Goal: Information Seeking & Learning: Learn about a topic

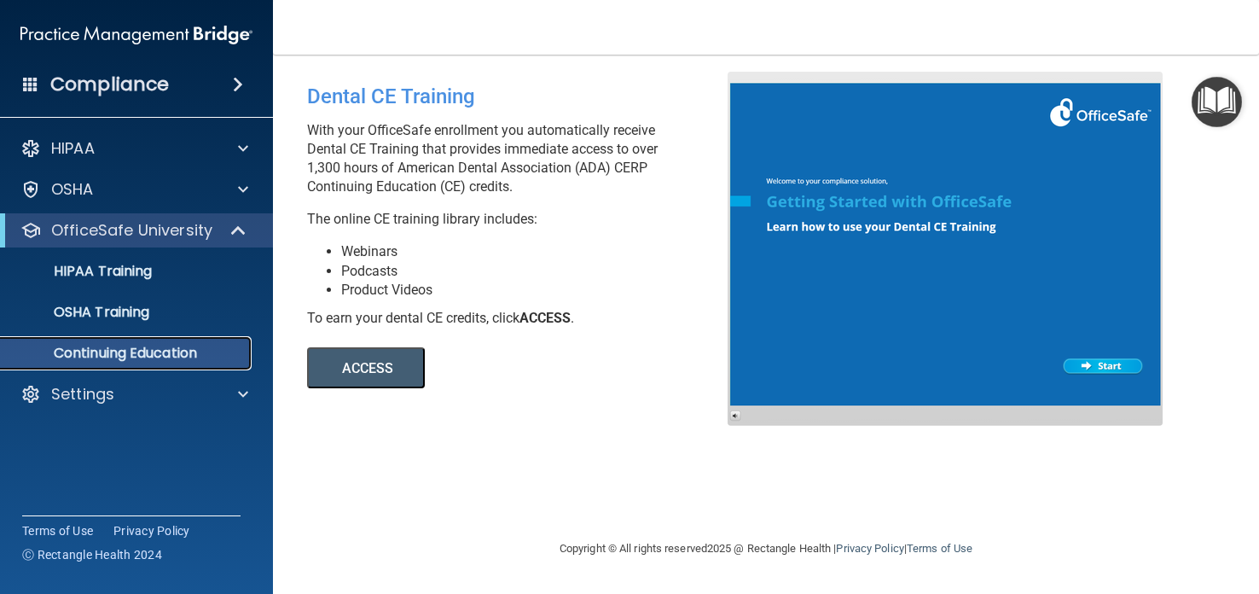
click at [159, 351] on p "Continuing Education" at bounding box center [127, 353] width 233 height 17
click at [375, 366] on button "ACCESS" at bounding box center [366, 367] width 118 height 41
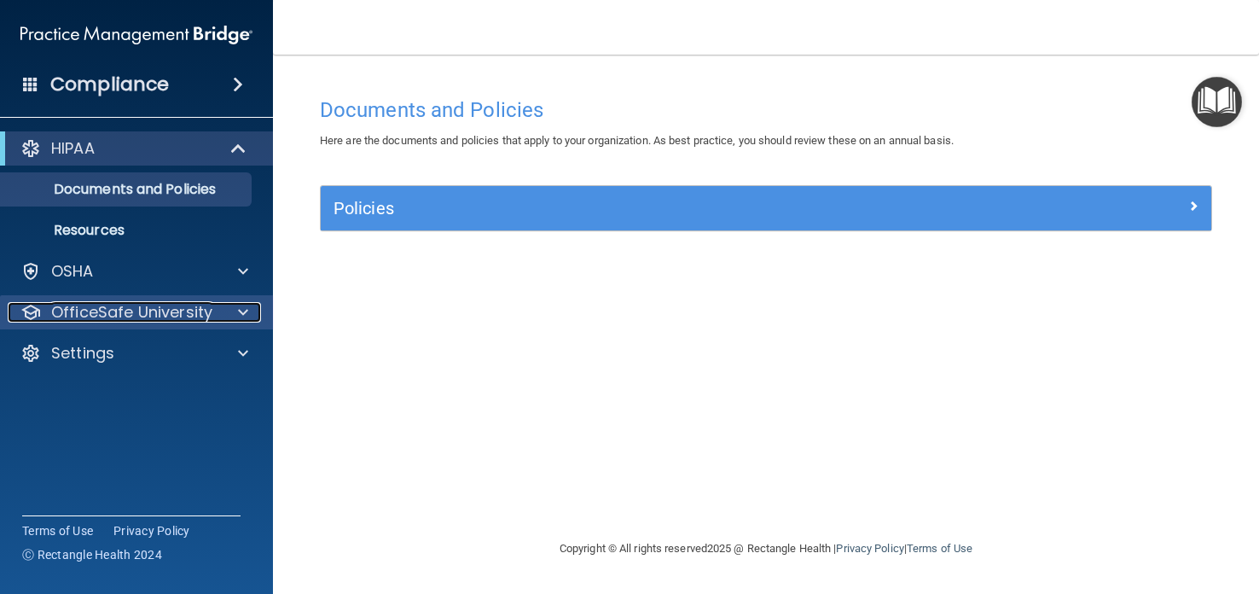
click at [186, 320] on p "OfficeSafe University" at bounding box center [131, 312] width 161 height 20
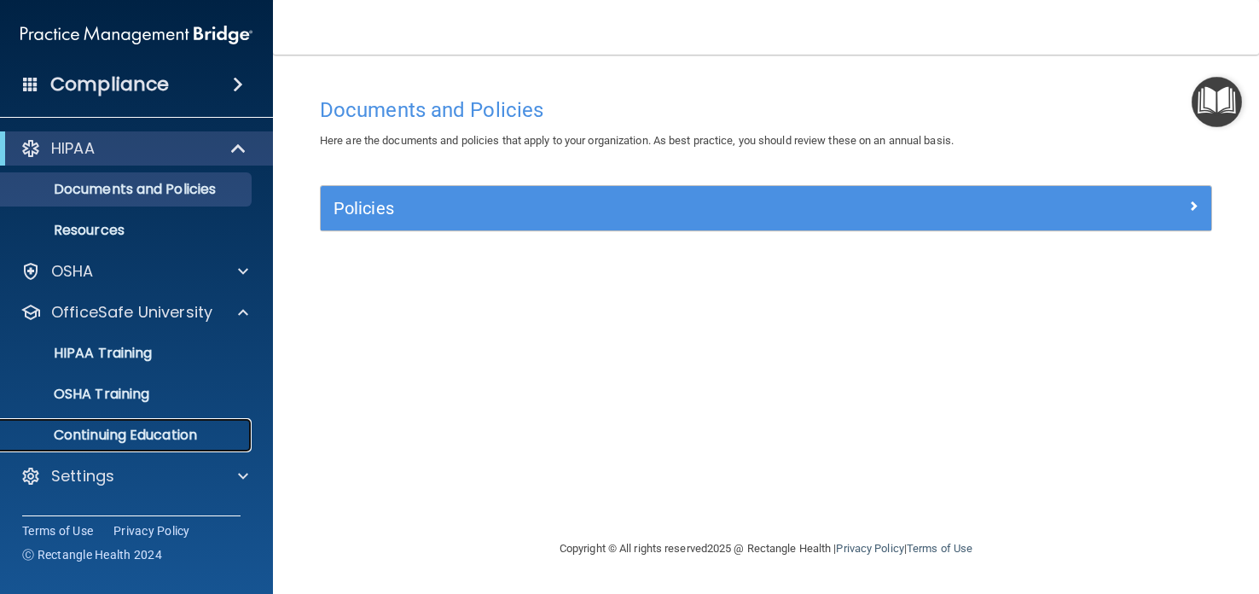
click at [150, 442] on p "Continuing Education" at bounding box center [127, 435] width 233 height 17
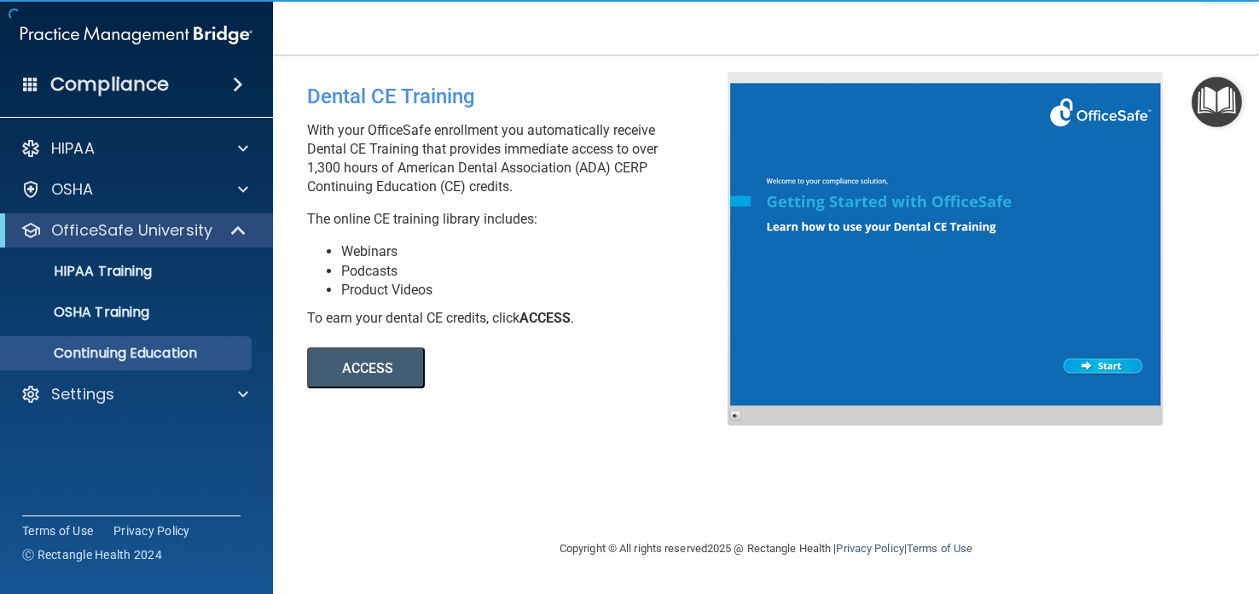
click at [369, 370] on button "ACCESS" at bounding box center [366, 367] width 118 height 41
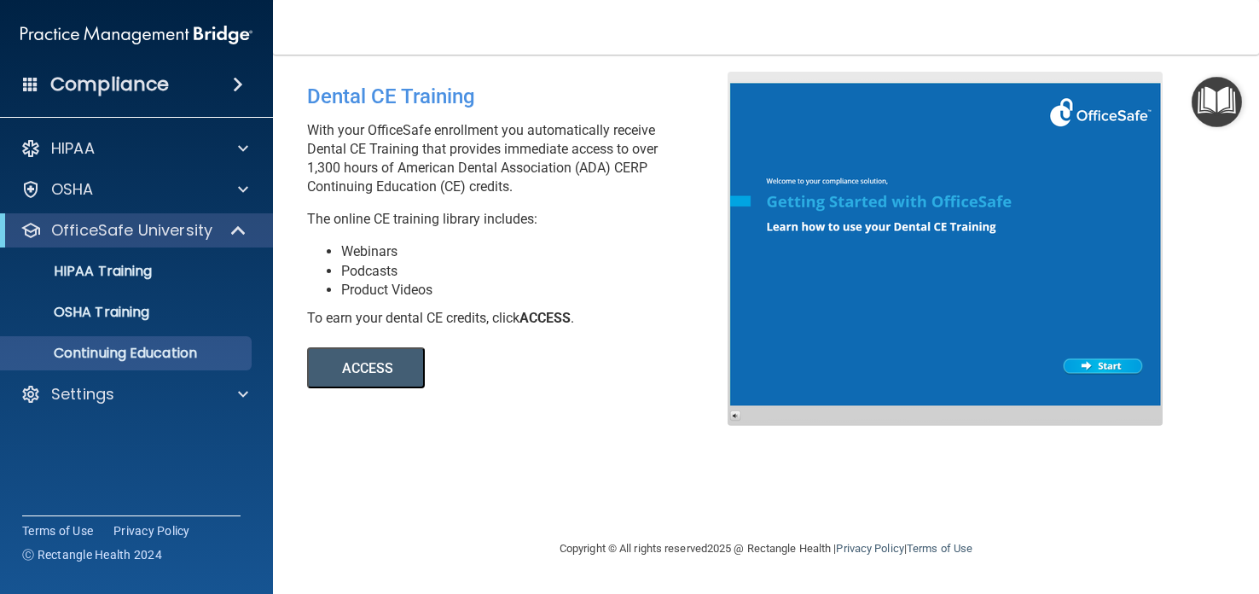
click at [228, 92] on div "Compliance" at bounding box center [136, 85] width 273 height 38
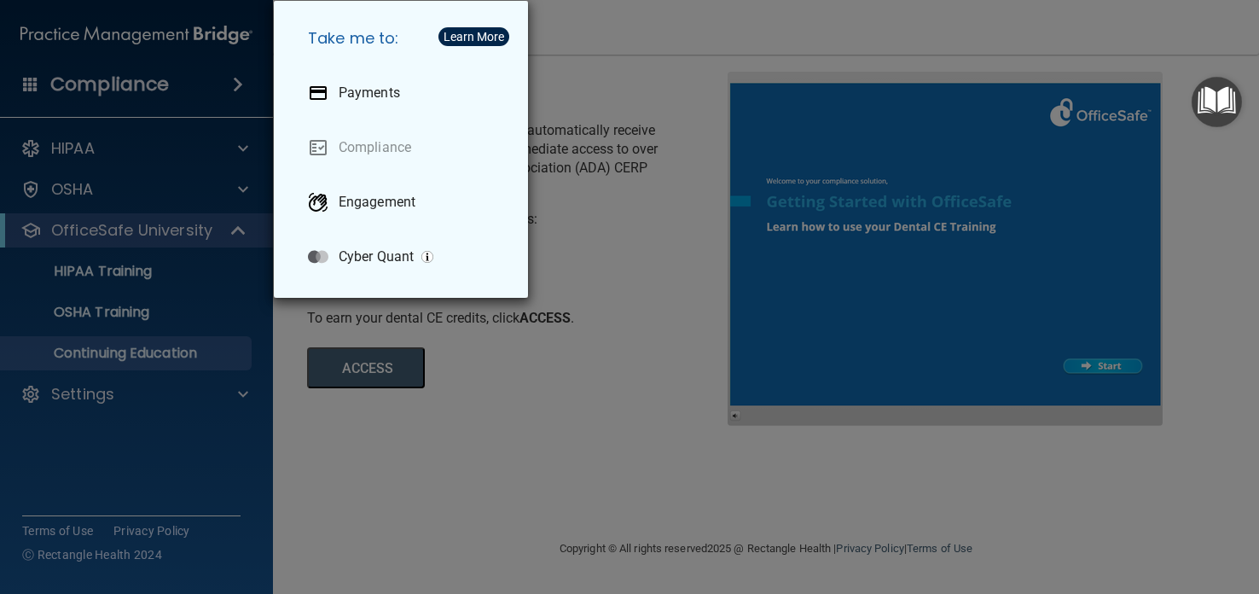
click at [464, 32] on div "Learn More" at bounding box center [474, 37] width 61 height 12
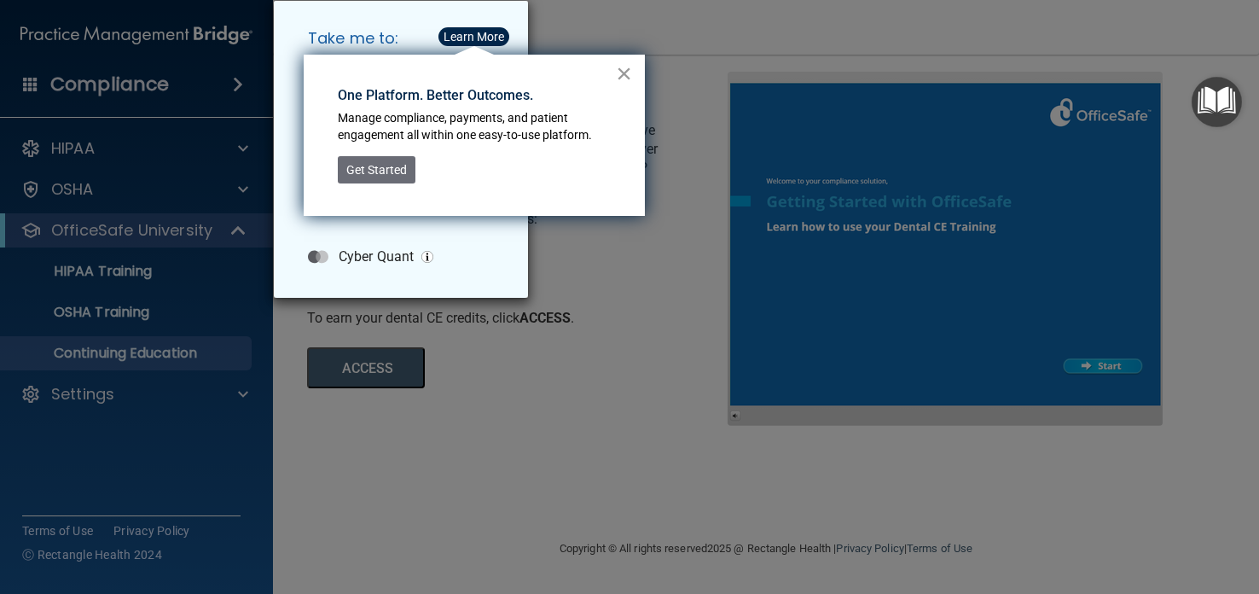
click at [621, 76] on button "×" at bounding box center [624, 73] width 16 height 27
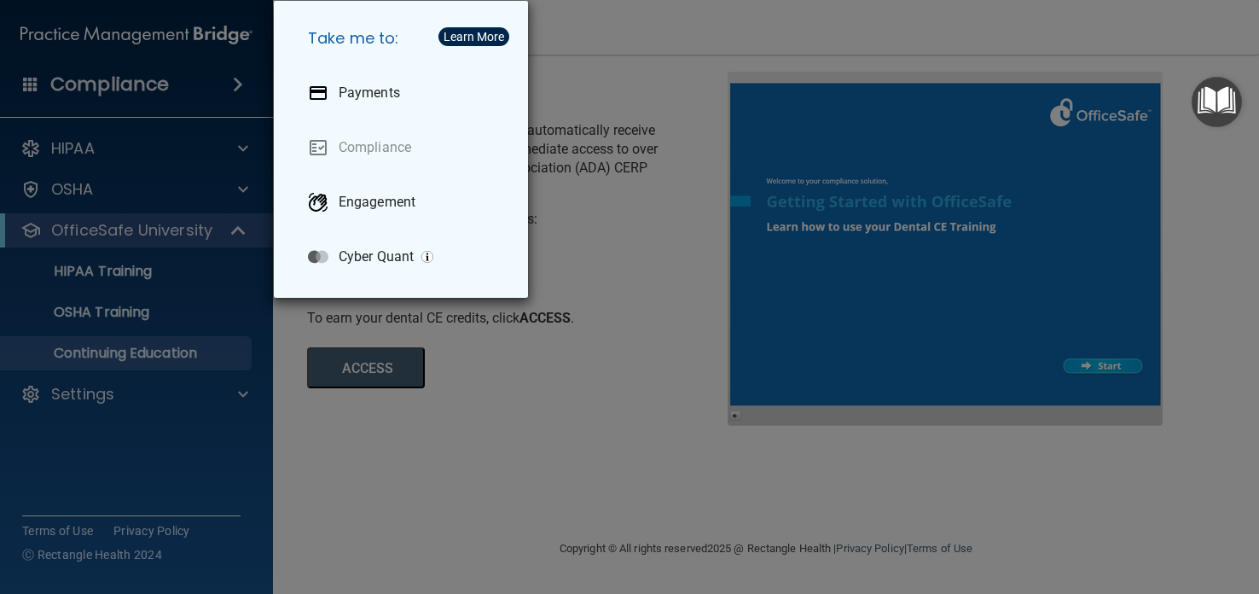
click at [583, 122] on div "Take me to: Payments Compliance Engagement Cyber Quant" at bounding box center [629, 297] width 1259 height 594
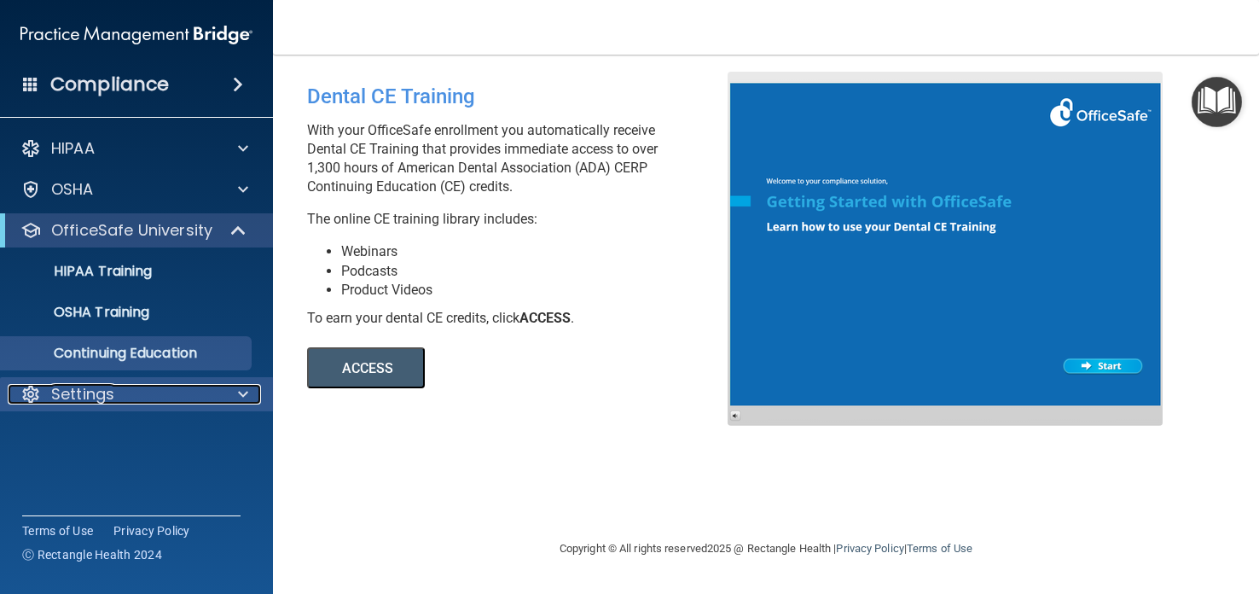
click at [170, 391] on div "Settings" at bounding box center [114, 394] width 212 height 20
